Goal: Transaction & Acquisition: Subscribe to service/newsletter

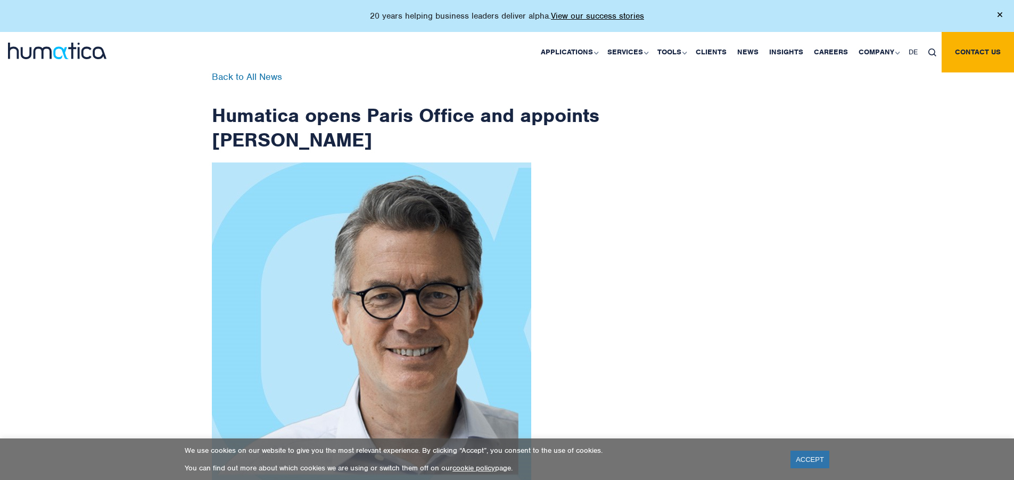
scroll to position [1699, 0]
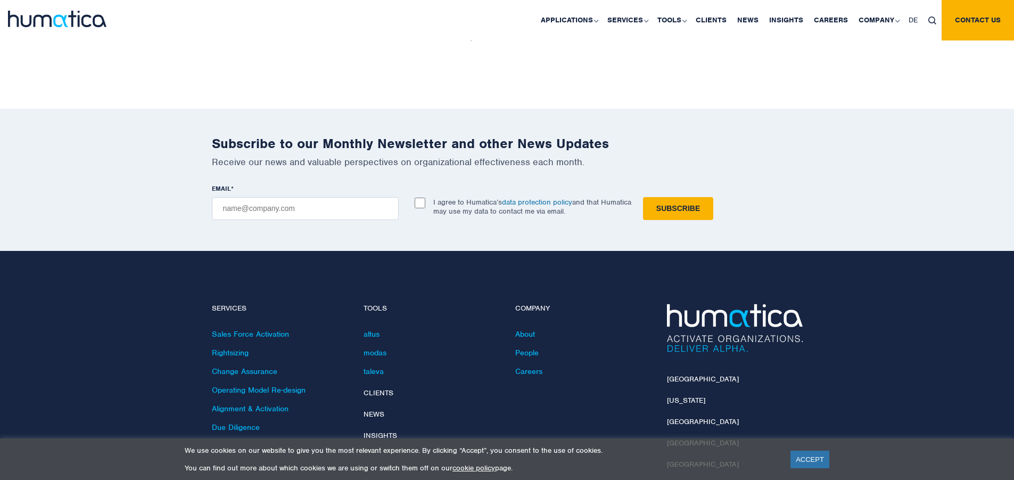
checkbox input "true"
type input "[EMAIL_ADDRESS][DOMAIN_NAME]"
click at [643, 197] on input "Subscribe" at bounding box center [678, 208] width 70 height 23
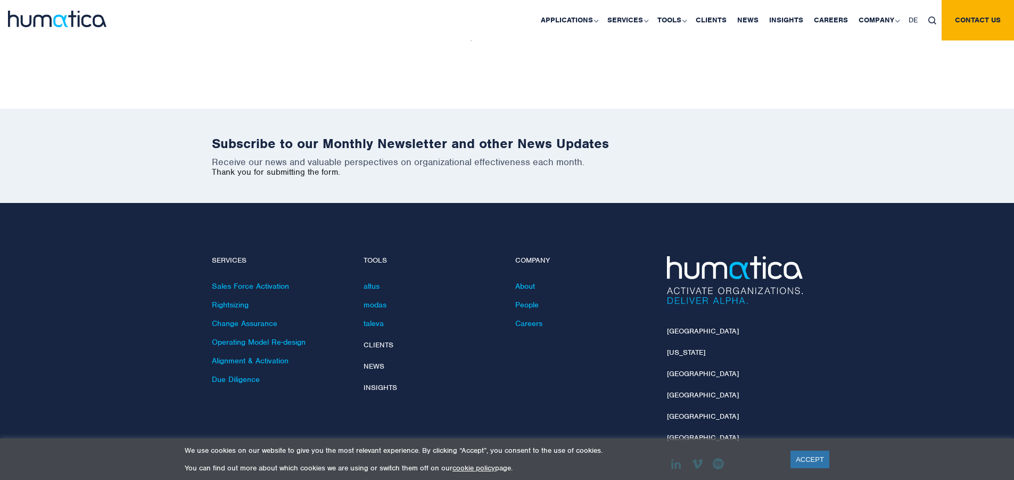
scroll to position [1651, 0]
